Goal: Task Accomplishment & Management: Manage account settings

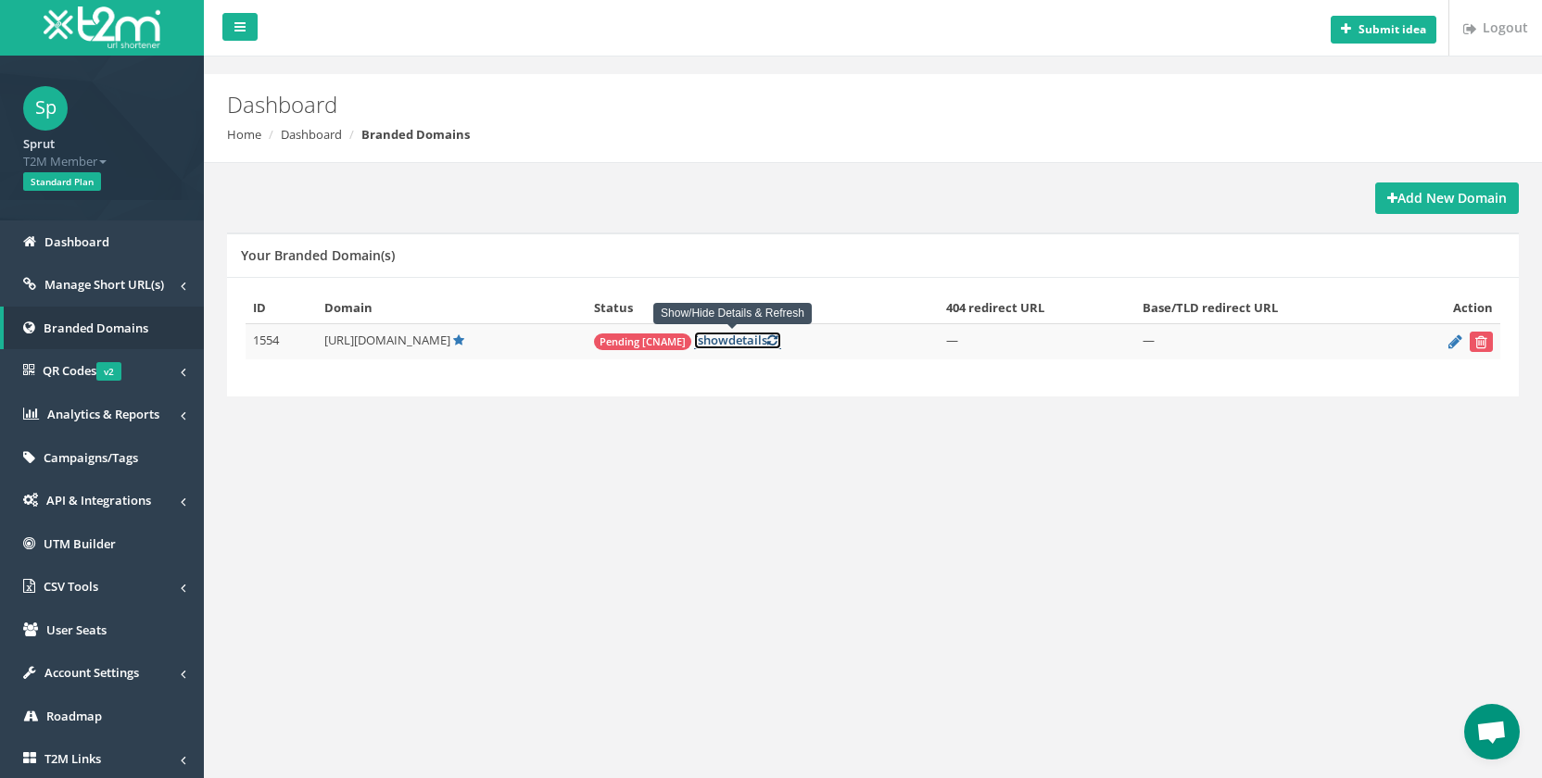
click at [710, 347] on span "show" at bounding box center [713, 340] width 31 height 17
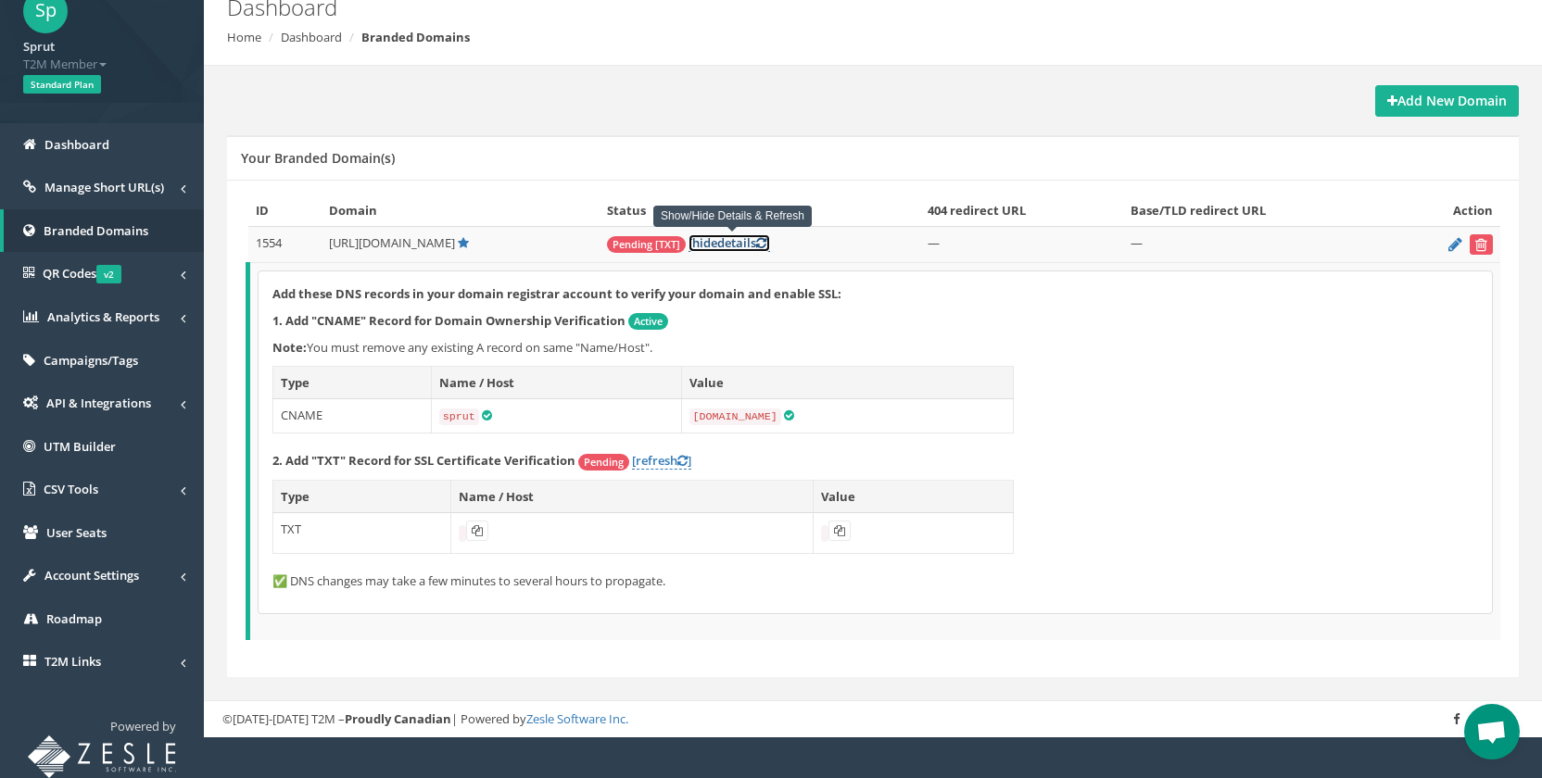
scroll to position [96, 0]
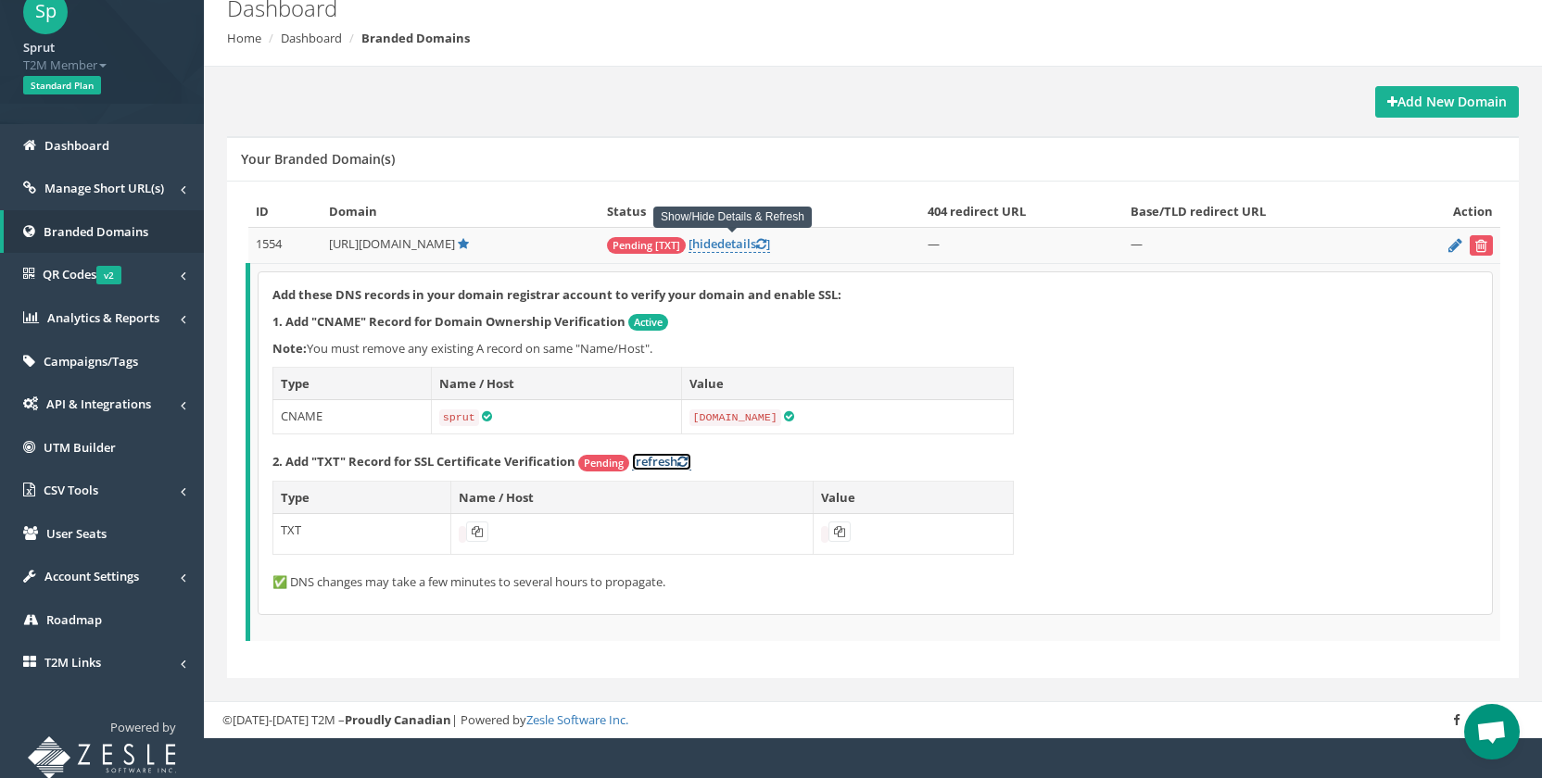
click at [682, 461] on icon at bounding box center [682, 462] width 10 height 12
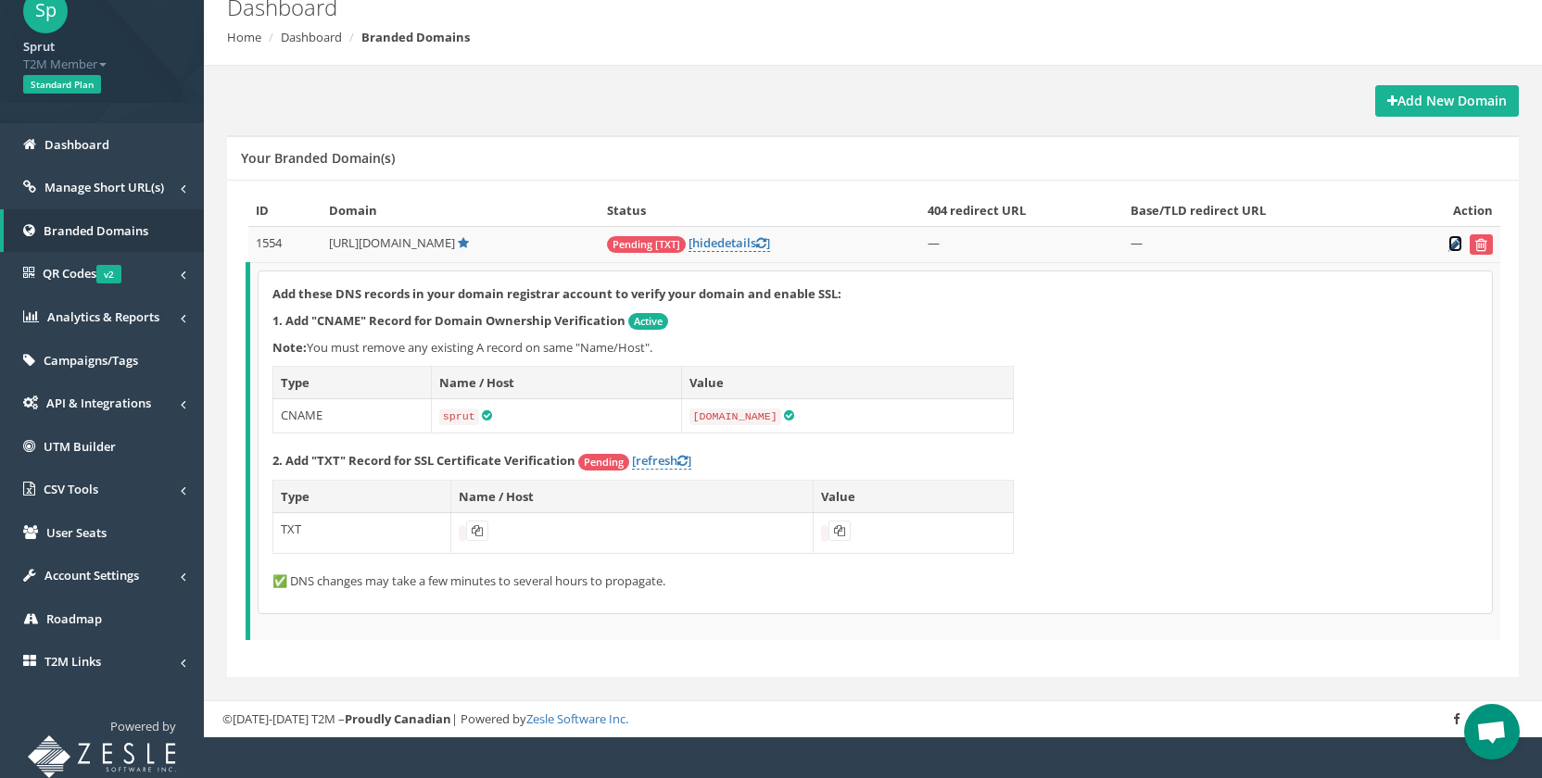
click at [1453, 248] on icon at bounding box center [1455, 244] width 14 height 12
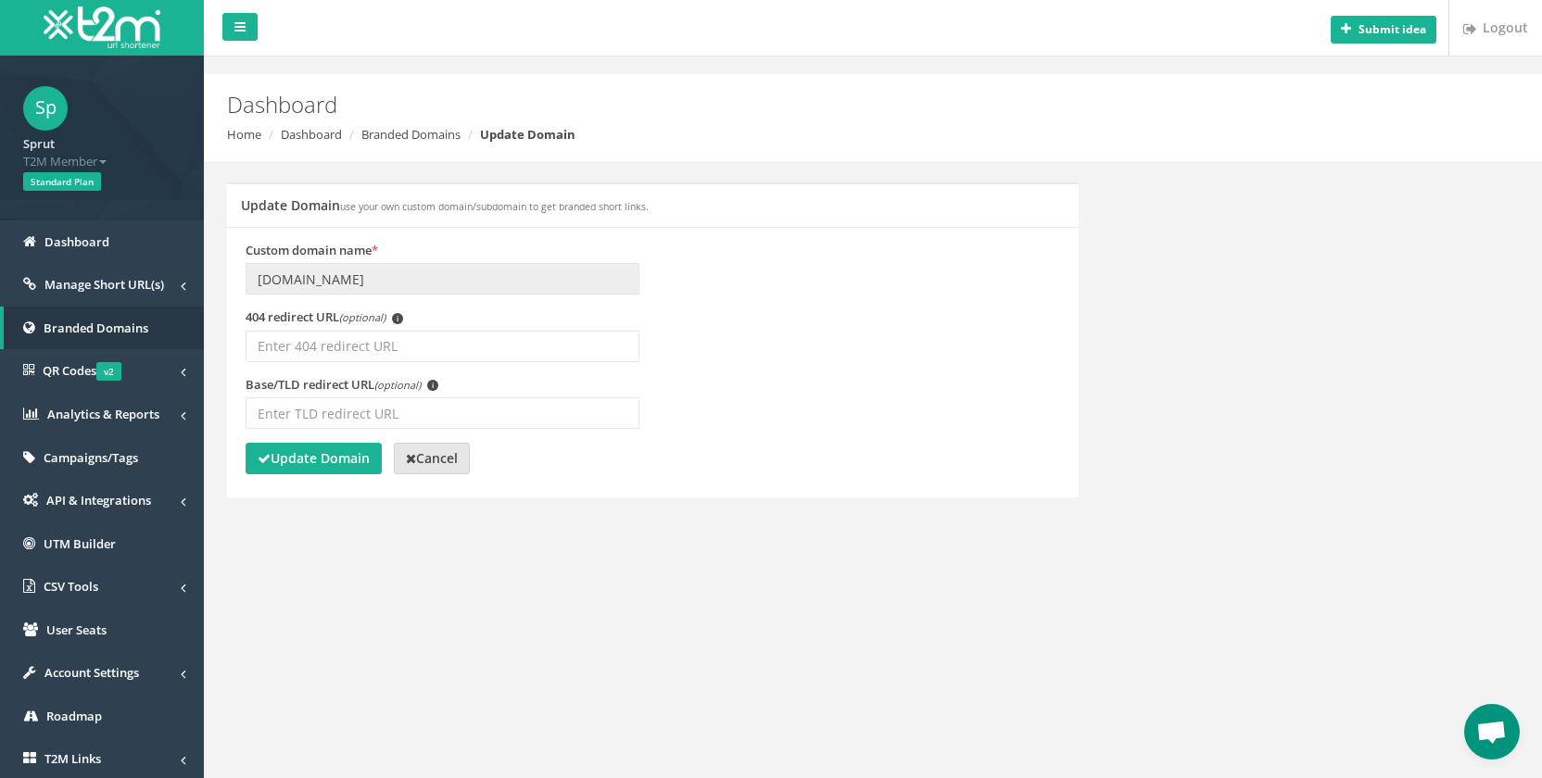
click at [431, 465] on strong "Cancel" at bounding box center [432, 458] width 52 height 18
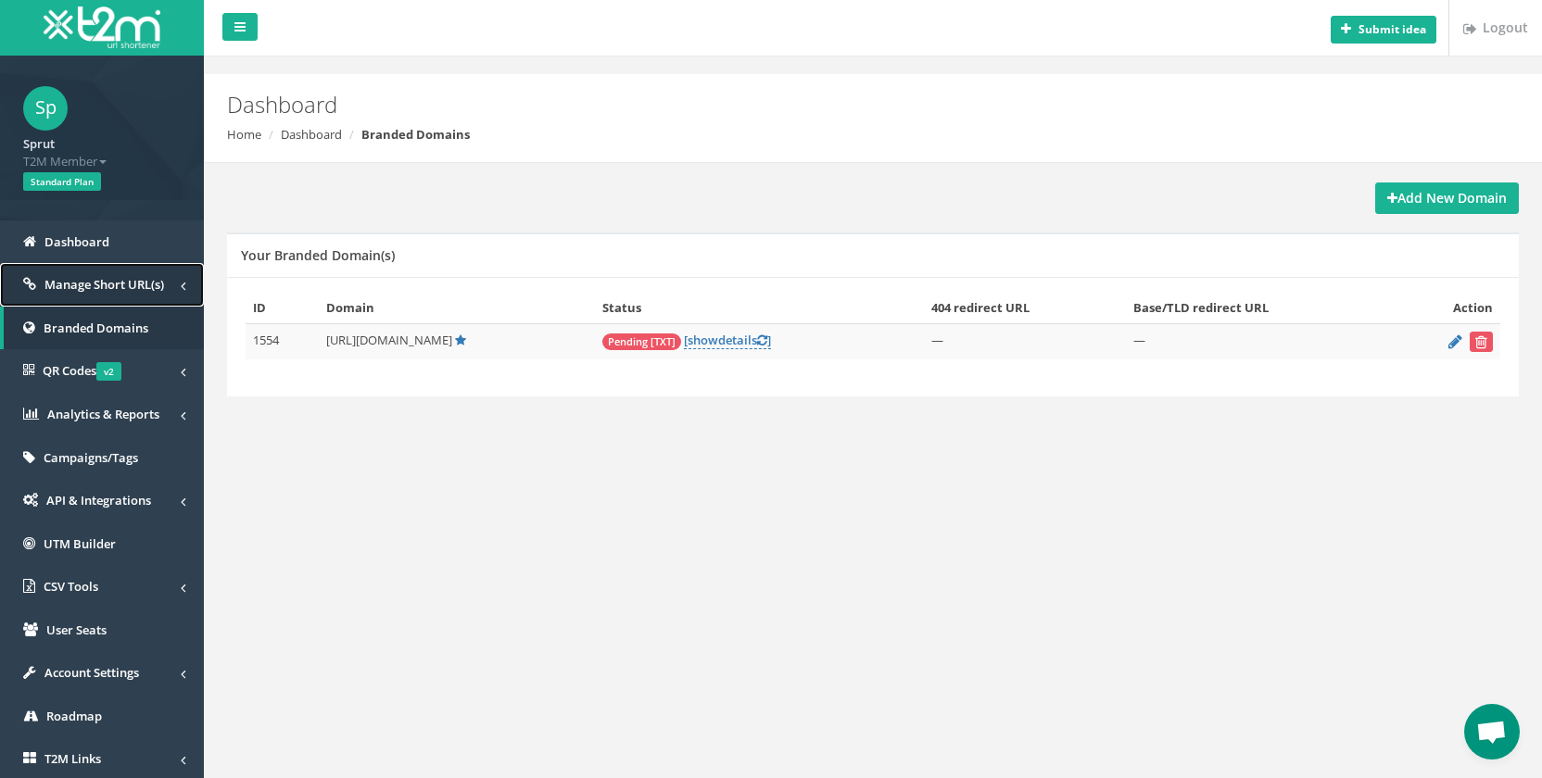
click at [109, 272] on link "Manage Short URL(s)" at bounding box center [102, 285] width 204 height 44
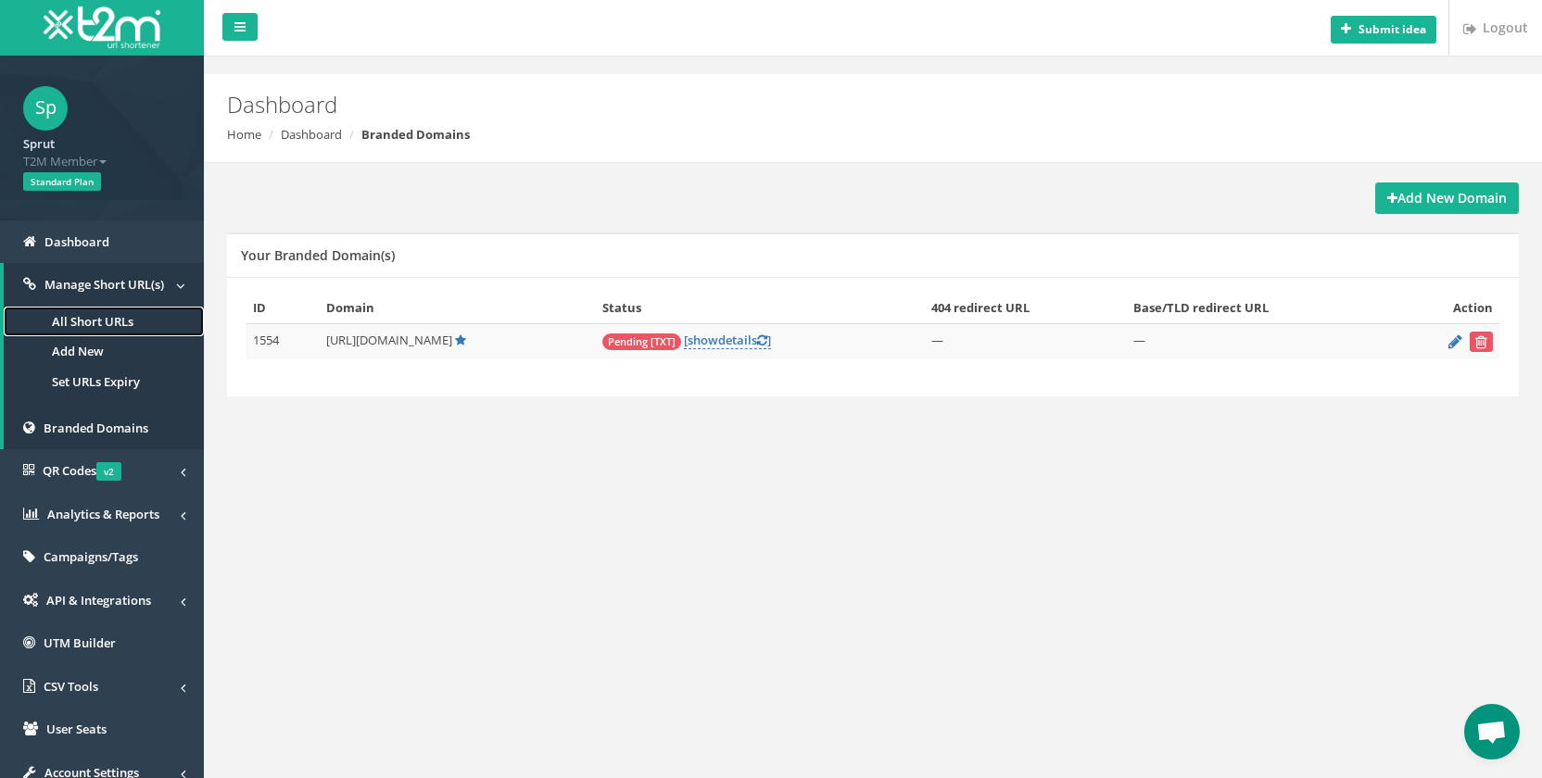
click at [91, 313] on link "All Short URLs" at bounding box center [104, 322] width 200 height 31
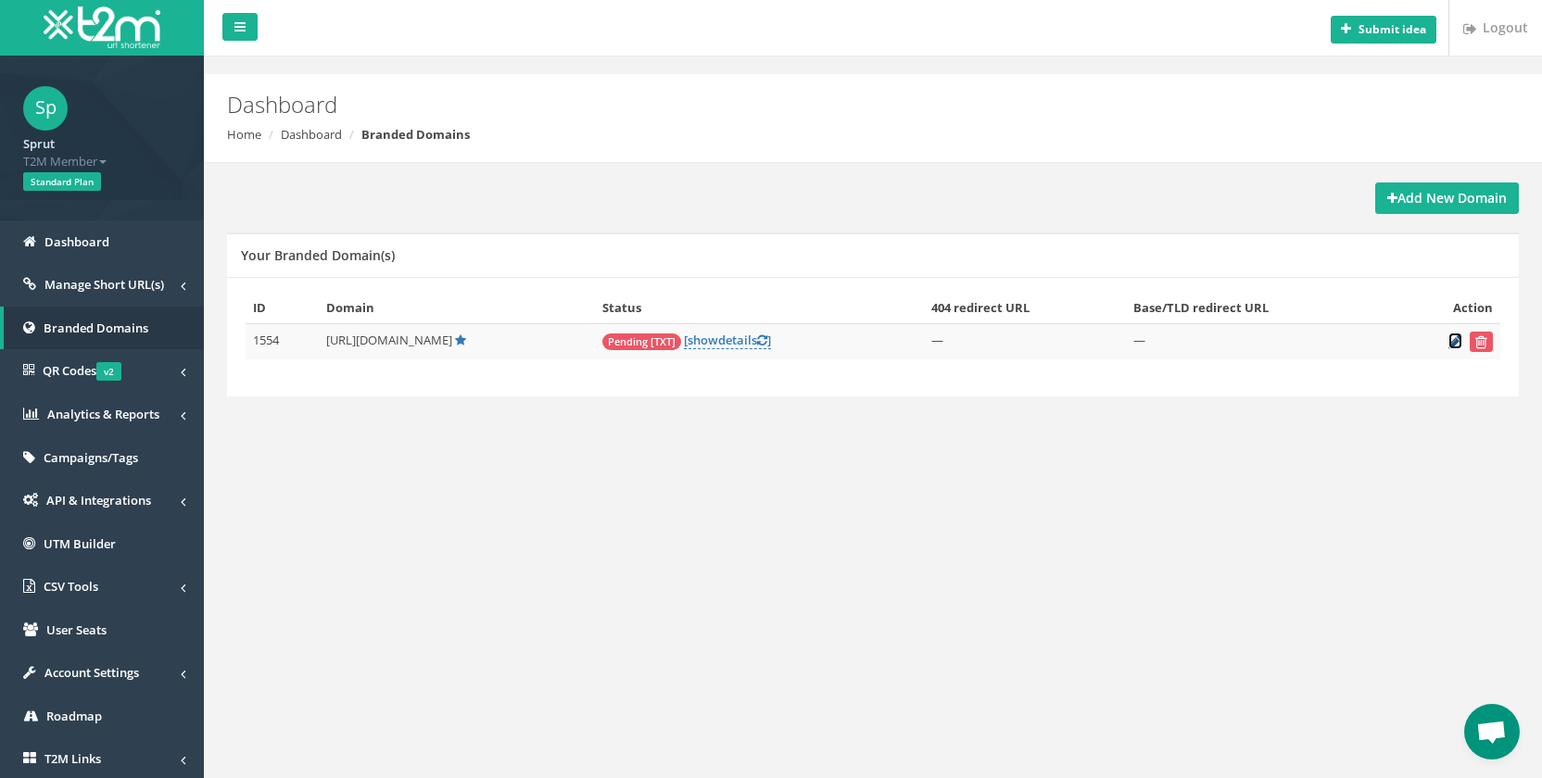
click at [1456, 346] on icon at bounding box center [1455, 341] width 14 height 12
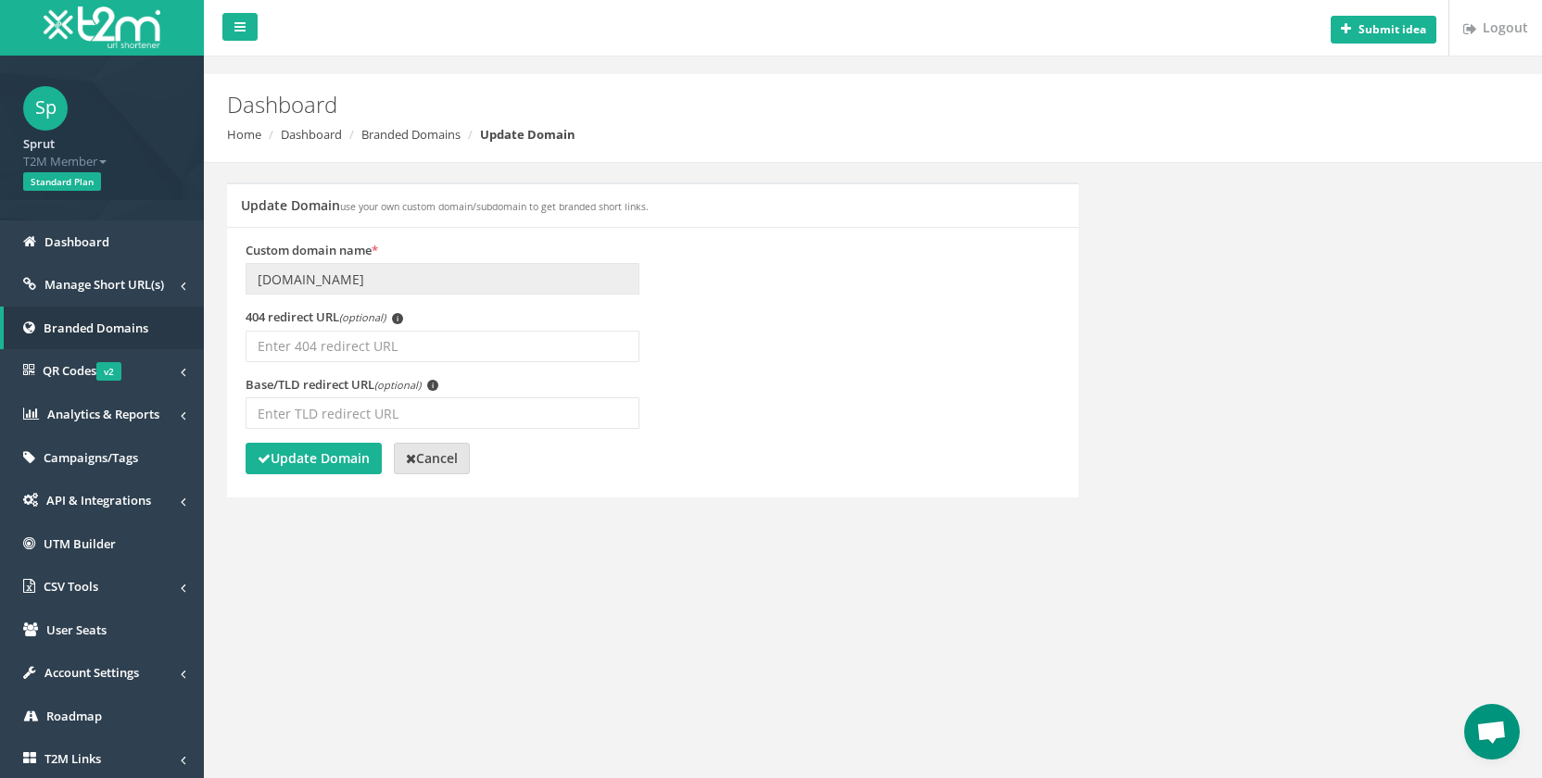
click at [411, 460] on icon at bounding box center [411, 458] width 10 height 13
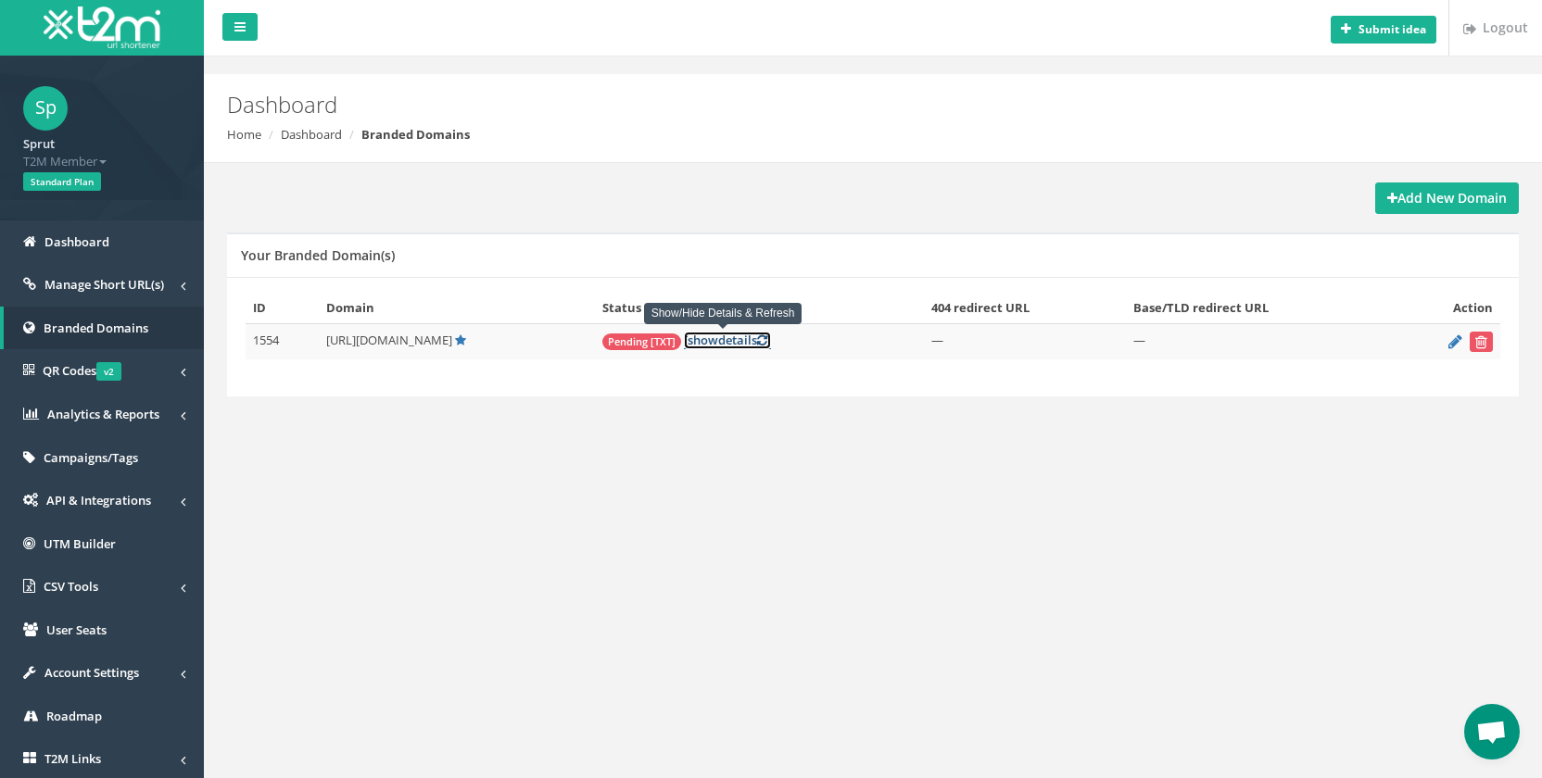
click at [697, 343] on span "show" at bounding box center [703, 340] width 31 height 17
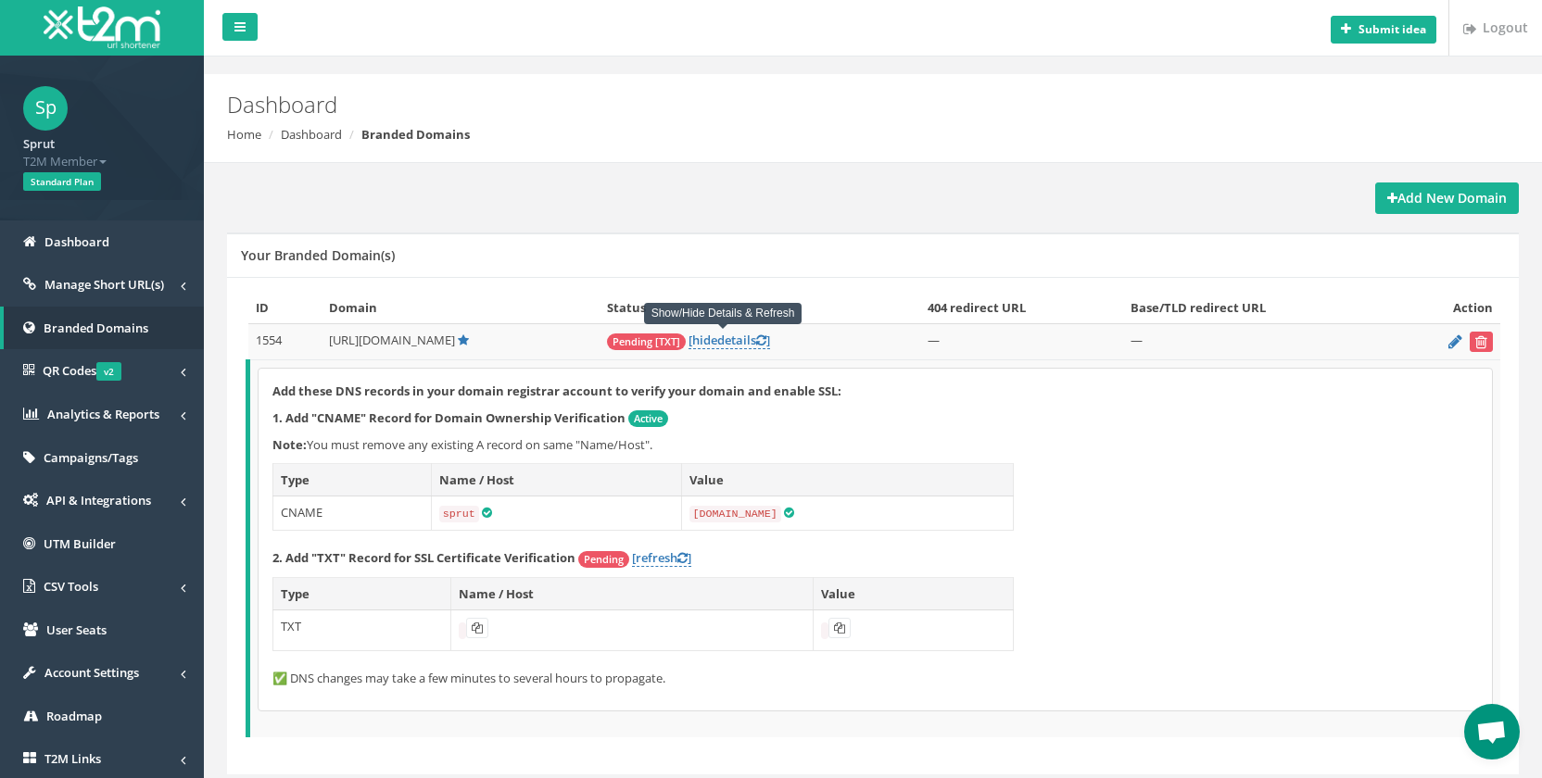
click at [654, 423] on span "Active" at bounding box center [648, 419] width 40 height 17
click at [614, 559] on span "Pending" at bounding box center [603, 559] width 51 height 17
click at [478, 628] on icon at bounding box center [477, 628] width 11 height 11
click at [395, 631] on td "TXT" at bounding box center [362, 631] width 178 height 41
click at [460, 517] on code "sprut" at bounding box center [459, 514] width 40 height 17
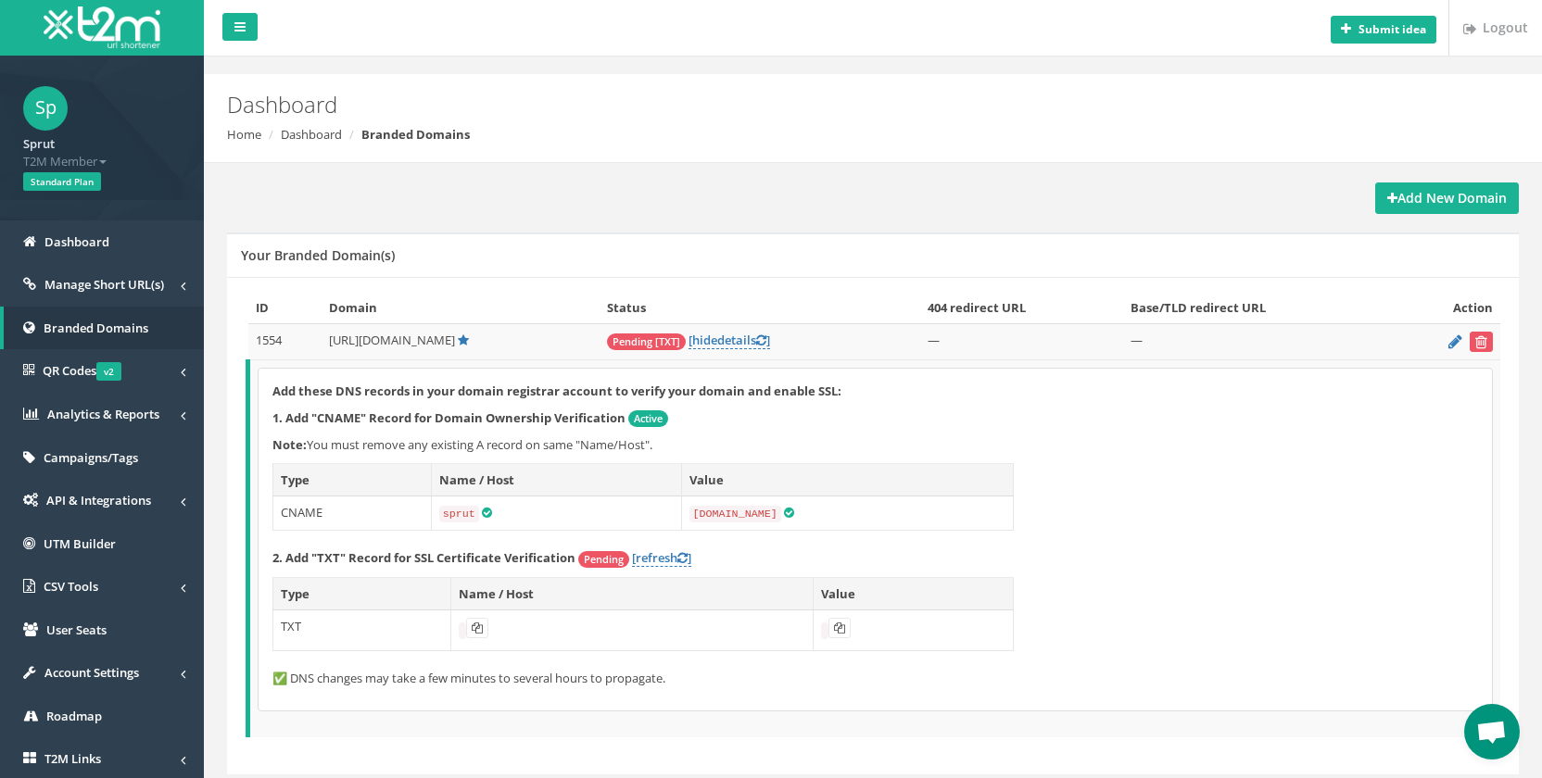
click at [784, 512] on icon at bounding box center [789, 513] width 10 height 12
click at [1415, 196] on strong "Add New Domain" at bounding box center [1447, 198] width 120 height 18
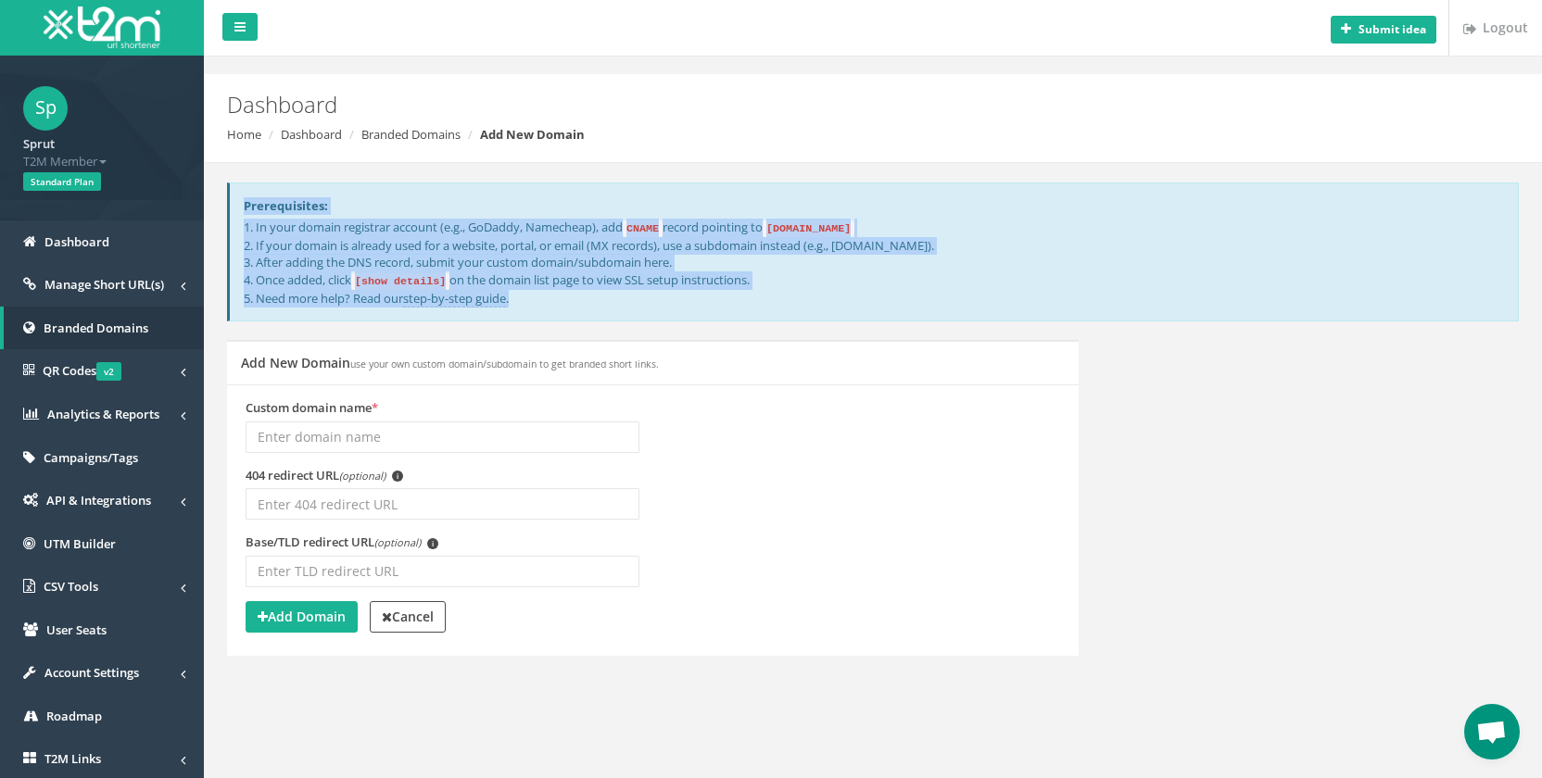
drag, startPoint x: 244, startPoint y: 205, endPoint x: 530, endPoint y: 297, distance: 300.7
click at [530, 297] on div "Prerequisites: 1. In your domain registrar account (e.g., GoDaddy, Namecheap), …" at bounding box center [873, 253] width 1292 height 140
copy div "Prerequisites: 1. In your domain registrar account (e.g., GoDaddy, Namecheap), …"
